Goal: Task Accomplishment & Management: Use online tool/utility

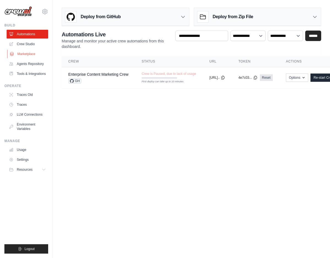
click at [31, 55] on link "Marketplace" at bounding box center [28, 54] width 42 height 9
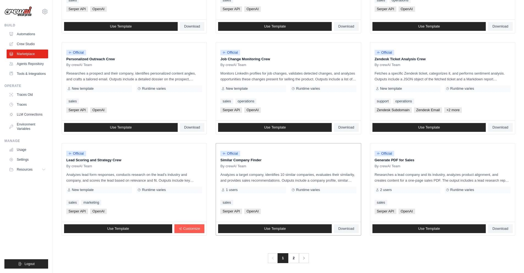
scroll to position [237, 0]
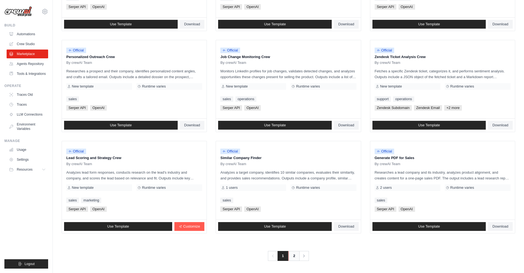
click at [295, 257] on link "2" at bounding box center [294, 256] width 11 height 10
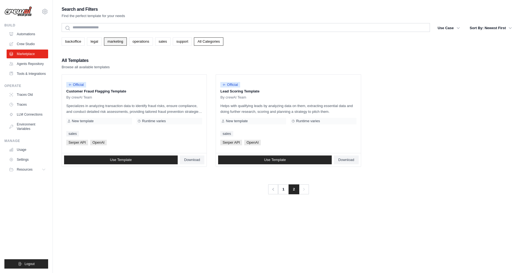
click at [124, 45] on link "marketing" at bounding box center [115, 41] width 23 height 8
click at [116, 40] on link "marketing" at bounding box center [115, 41] width 23 height 8
click at [125, 42] on link "marketing" at bounding box center [115, 41] width 23 height 8
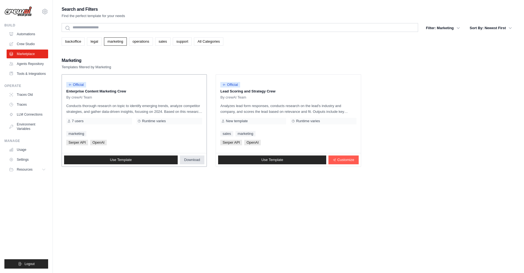
click at [191, 160] on span "Download" at bounding box center [192, 160] width 16 height 4
click at [275, 161] on span "Use Template" at bounding box center [272, 160] width 22 height 4
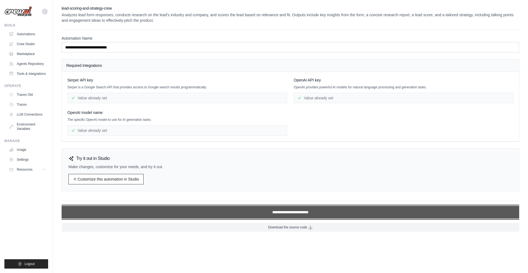
click at [289, 213] on input "**********" at bounding box center [291, 212] width 458 height 13
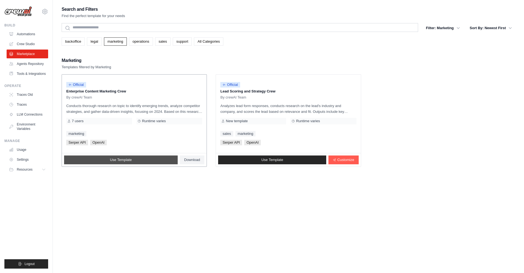
click at [126, 162] on span "Use Template" at bounding box center [121, 160] width 22 height 4
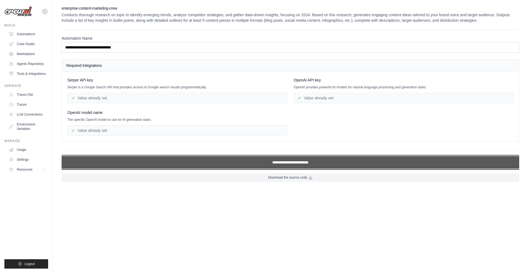
click at [283, 169] on input "**********" at bounding box center [291, 162] width 458 height 13
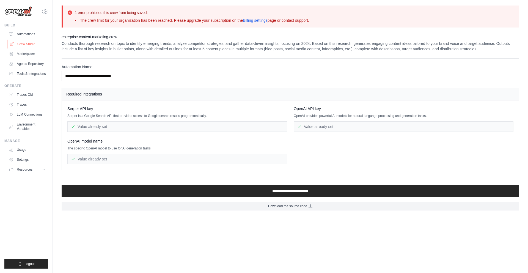
click at [26, 43] on link "Crew Studio" at bounding box center [28, 44] width 42 height 9
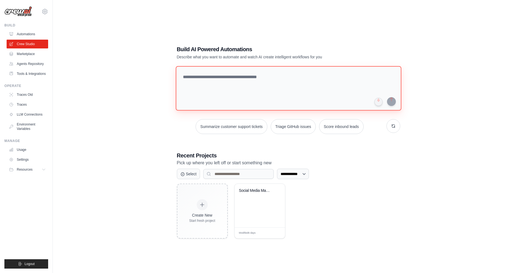
click at [196, 89] on textarea at bounding box center [288, 88] width 226 height 45
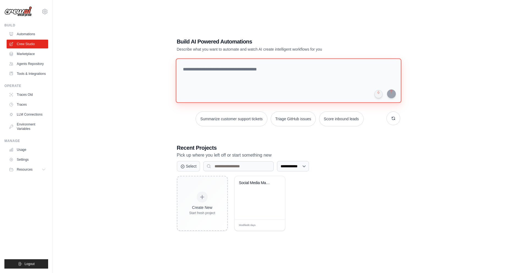
scroll to position [11, 0]
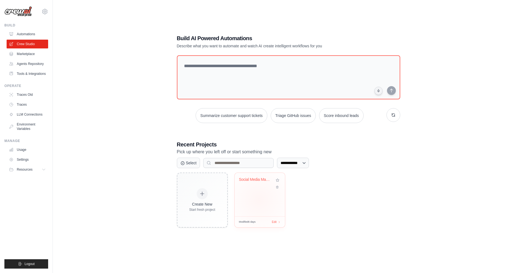
click at [259, 199] on div "Social Media Management Automation" at bounding box center [260, 194] width 50 height 43
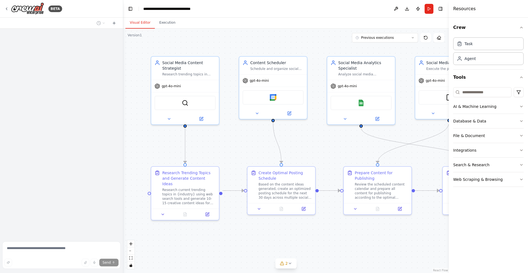
scroll to position [719, 0]
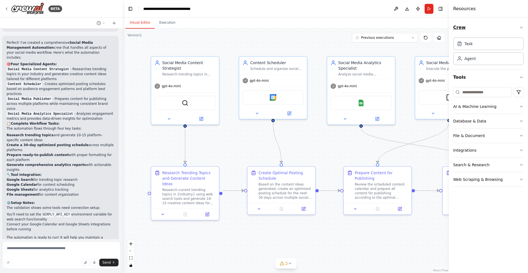
click at [522, 29] on icon "button" at bounding box center [521, 27] width 4 height 4
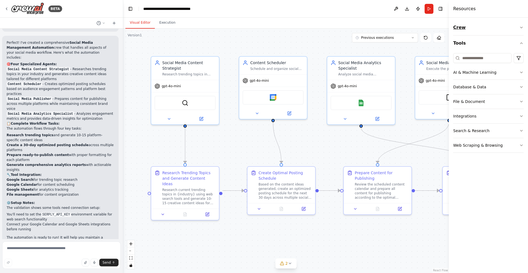
click at [522, 29] on icon "button" at bounding box center [521, 27] width 4 height 4
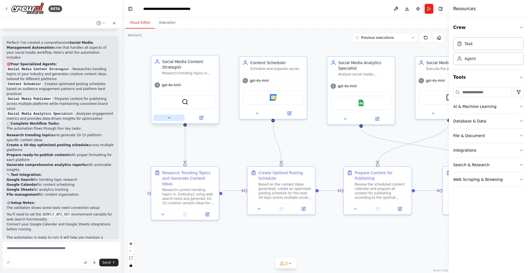
click at [167, 119] on icon at bounding box center [169, 118] width 4 height 4
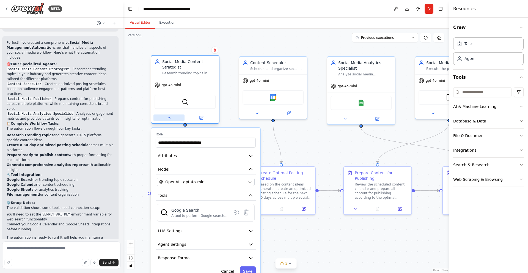
click at [167, 119] on icon at bounding box center [169, 118] width 4 height 4
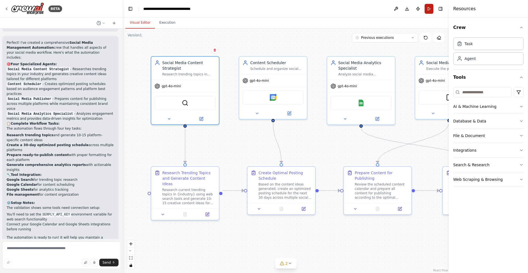
click at [429, 8] on button "Run" at bounding box center [429, 9] width 9 height 10
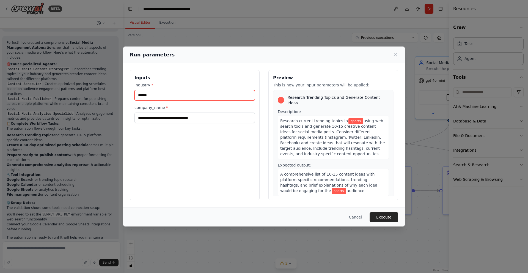
click at [178, 95] on input "******" at bounding box center [195, 95] width 120 height 10
type input "*"
click at [184, 93] on input "********" at bounding box center [195, 95] width 120 height 10
type input "*"
click at [357, 217] on button "Cancel" at bounding box center [356, 217] width 22 height 10
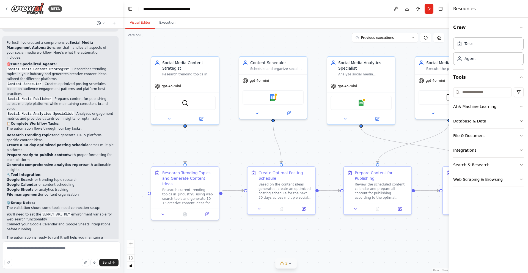
click at [285, 263] on div "2" at bounding box center [284, 263] width 8 height 6
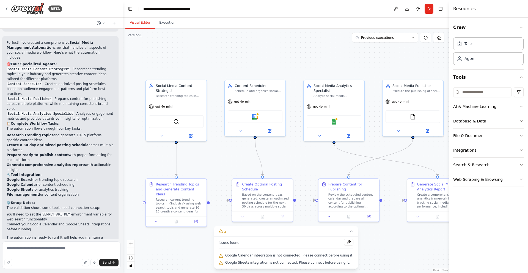
drag, startPoint x: 416, startPoint y: 239, endPoint x: 396, endPoint y: 241, distance: 20.7
click at [396, 241] on div ".deletable-edge-delete-btn { width: 20px; height: 20px; border: 0px solid #ffff…" at bounding box center [286, 151] width 326 height 244
click at [165, 23] on button "Execution" at bounding box center [167, 23] width 25 height 12
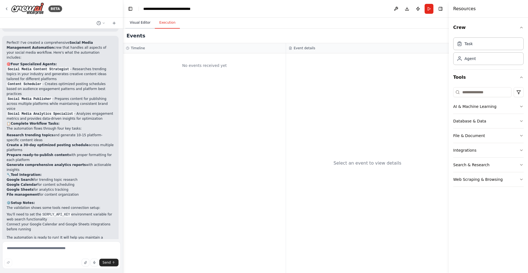
click at [140, 24] on button "Visual Editor" at bounding box center [139, 23] width 29 height 12
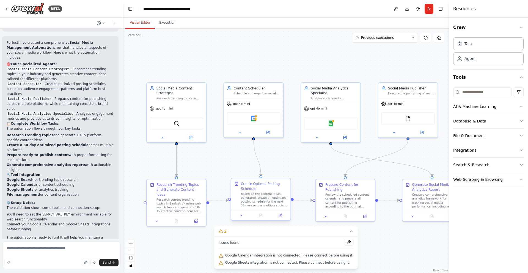
click at [264, 196] on div "Based on the content ideas generated, create an optimized posting schedule for …" at bounding box center [264, 199] width 47 height 15
click at [254, 117] on img at bounding box center [254, 118] width 6 height 6
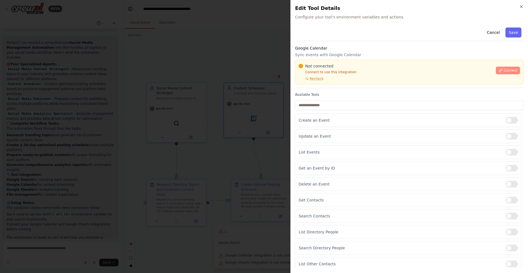
click at [503, 68] on button "Connect" at bounding box center [508, 71] width 24 height 8
